Goal: Task Accomplishment & Management: Manage account settings

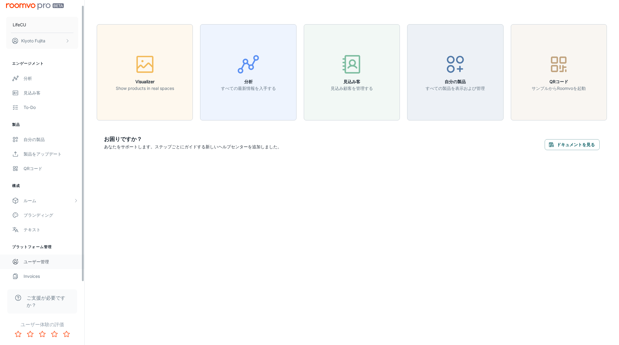
scroll to position [5, 0]
click at [27, 271] on link "Invoices" at bounding box center [42, 274] width 84 height 15
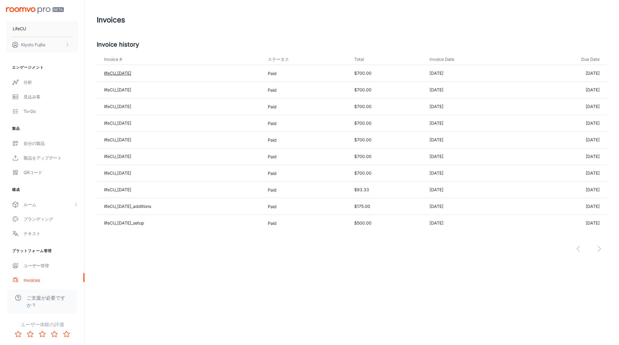
click at [131, 72] on link "lifeCU_[DATE]" at bounding box center [117, 72] width 27 height 5
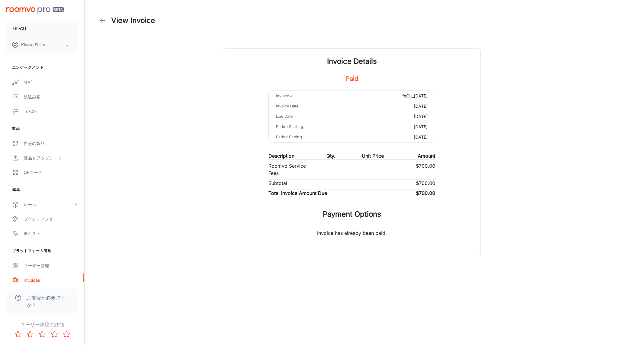
drag, startPoint x: 422, startPoint y: 157, endPoint x: 396, endPoint y: 148, distance: 27.3
click at [420, 157] on p "Amount" at bounding box center [427, 155] width 18 height 7
click at [99, 20] on icon at bounding box center [102, 20] width 7 height 7
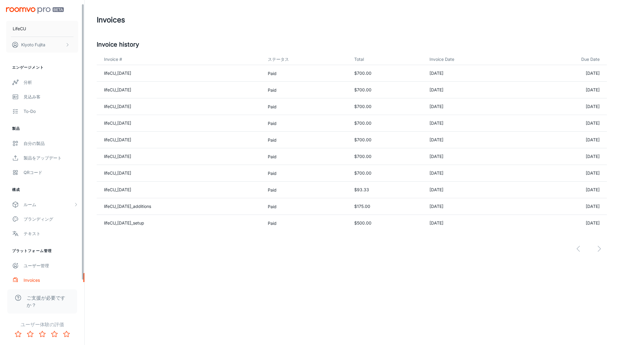
scroll to position [5, 0]
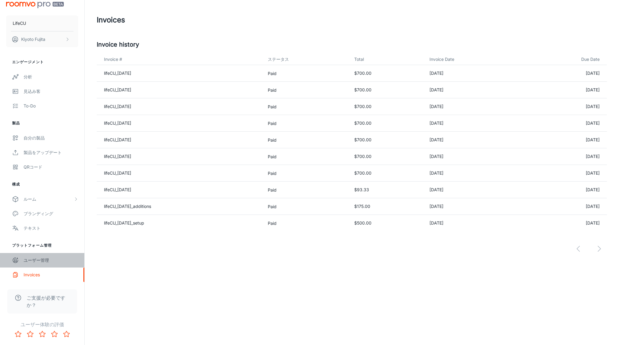
click at [44, 259] on div "ユーザー管理" at bounding box center [51, 260] width 55 height 7
